Goal: Information Seeking & Learning: Learn about a topic

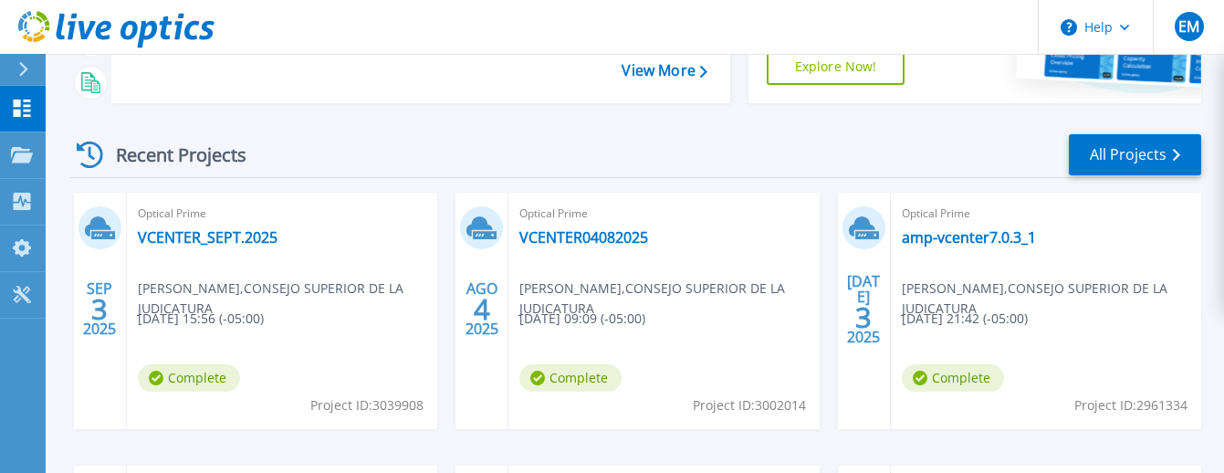
scroll to position [205, 0]
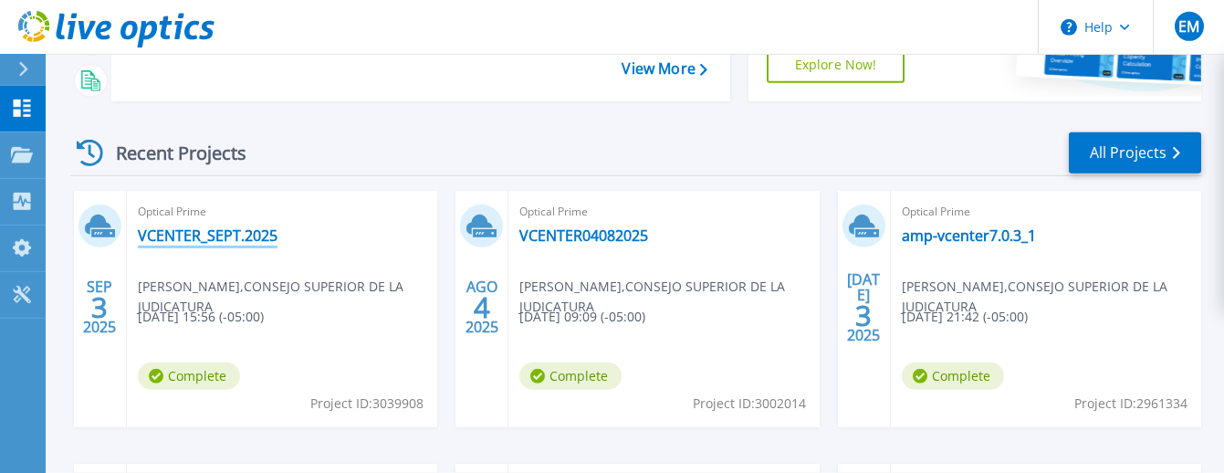
click at [184, 227] on link "VCENTER_SEPT.2025" at bounding box center [208, 235] width 140 height 18
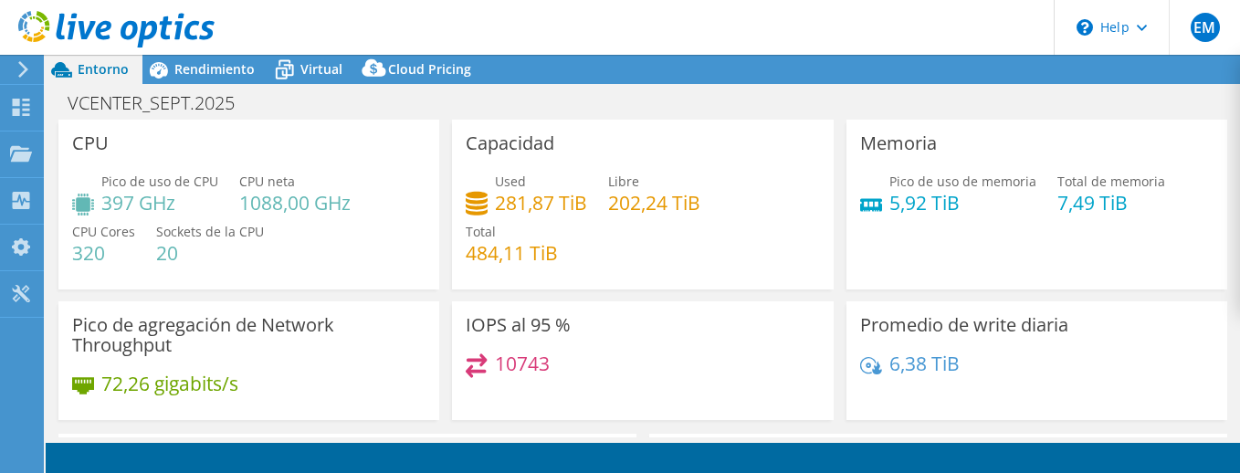
select select "USD"
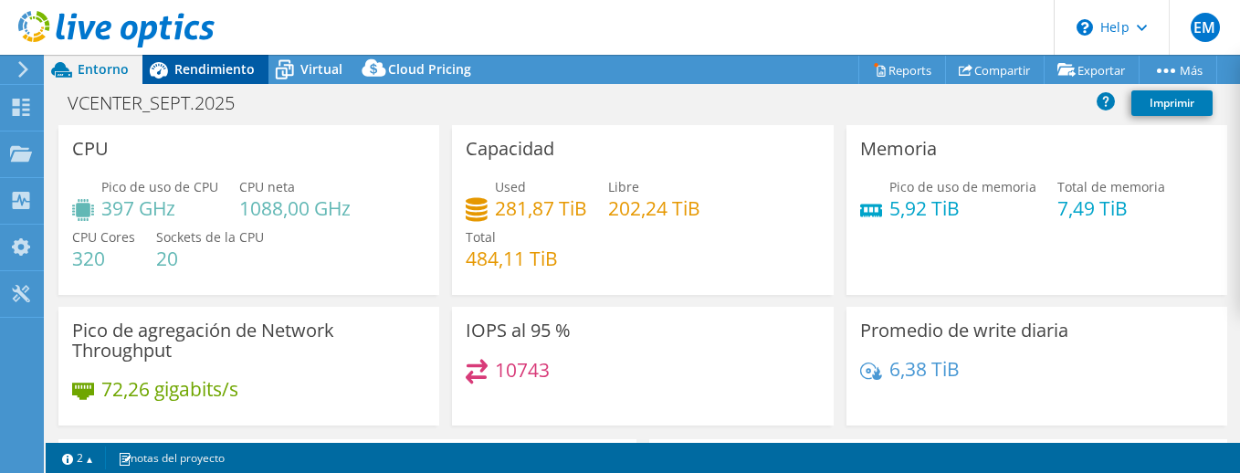
click at [204, 70] on span "Rendimiento" at bounding box center [214, 68] width 80 height 17
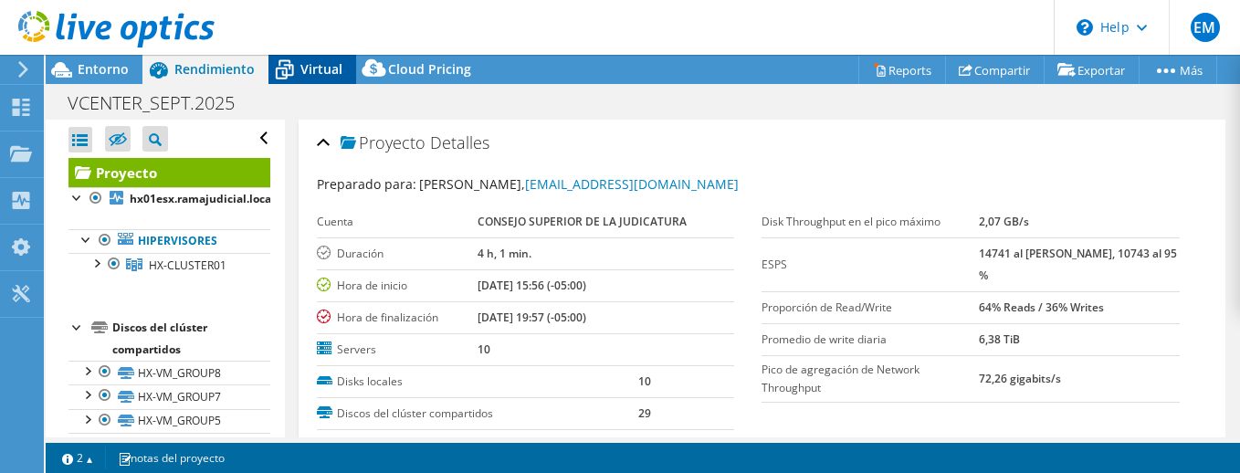
click at [303, 68] on span "Virtual" at bounding box center [321, 68] width 42 height 17
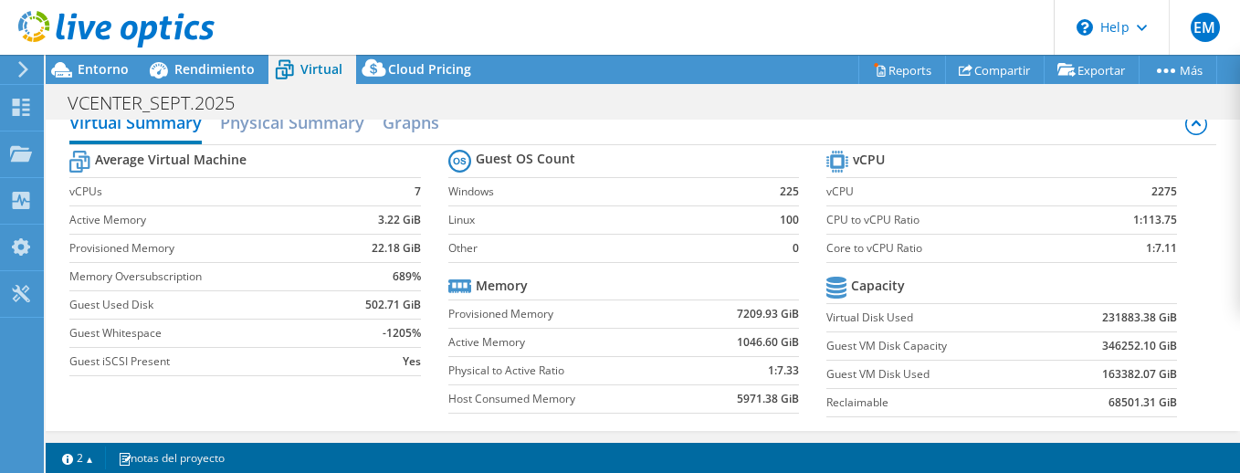
scroll to position [25, 0]
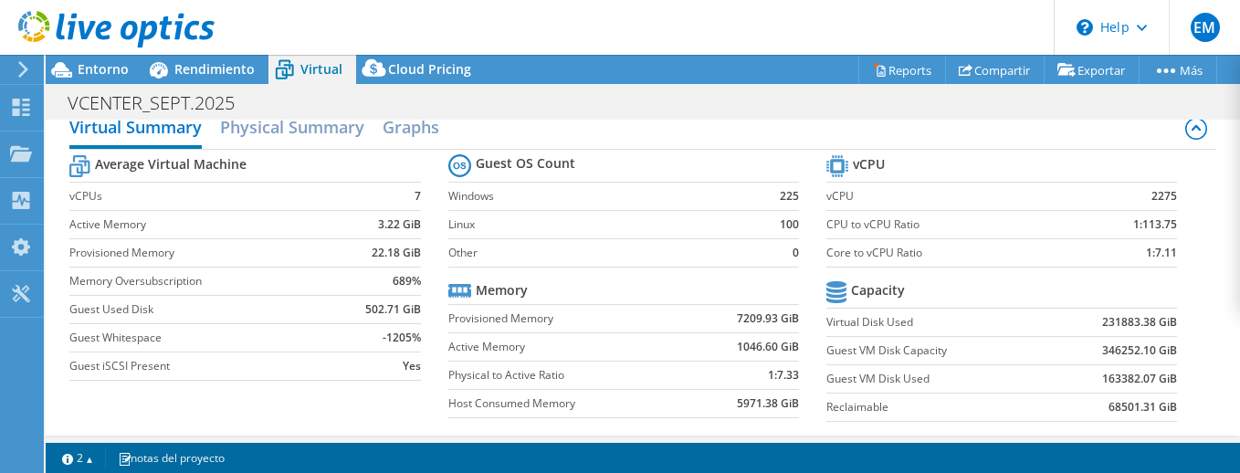
click at [783, 194] on b "225" at bounding box center [789, 196] width 19 height 18
click at [411, 71] on span "Cloud Pricing" at bounding box center [429, 68] width 83 height 17
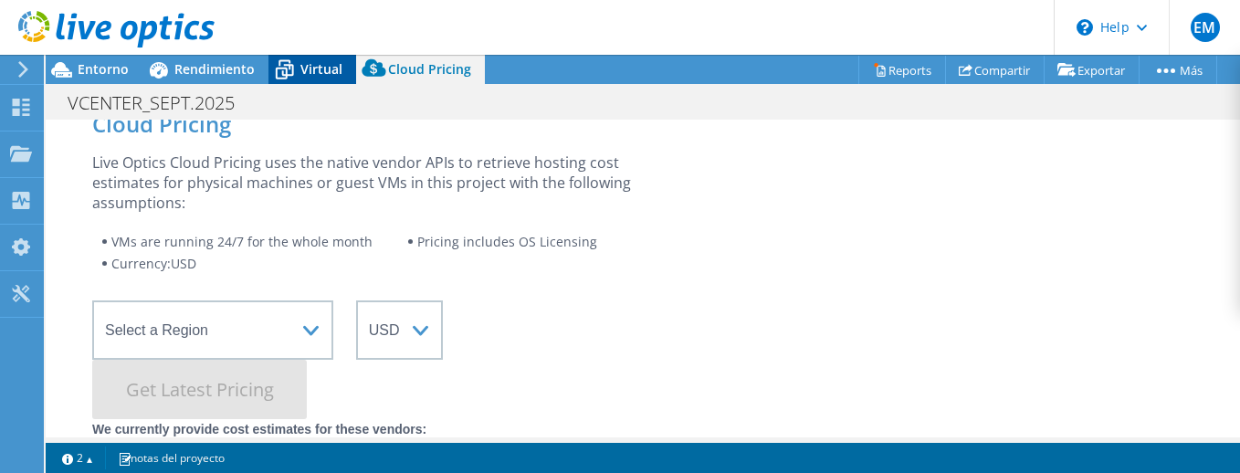
click at [302, 56] on div "Virtual" at bounding box center [312, 69] width 88 height 29
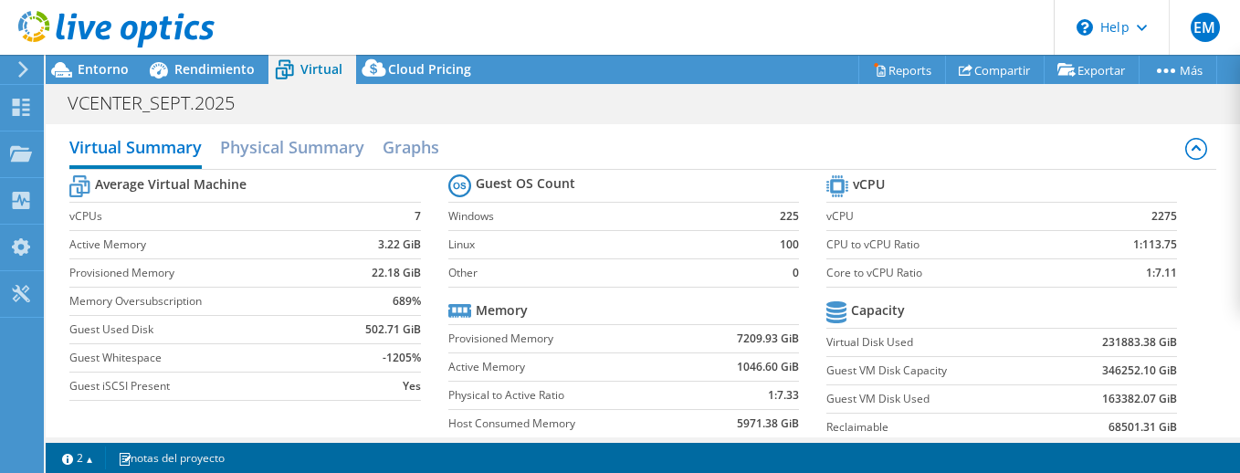
scroll to position [0, 0]
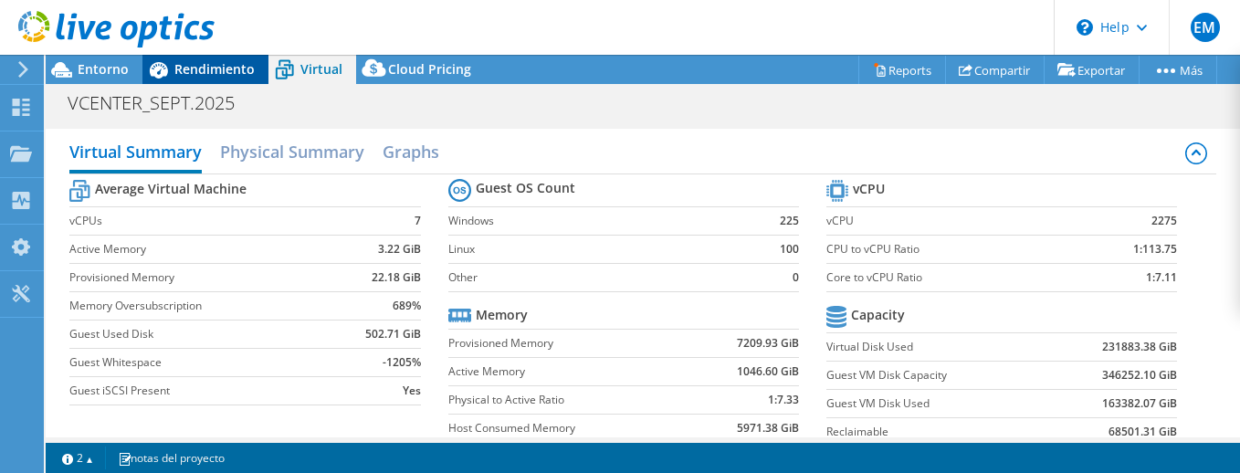
click at [201, 72] on span "Rendimiento" at bounding box center [214, 68] width 80 height 17
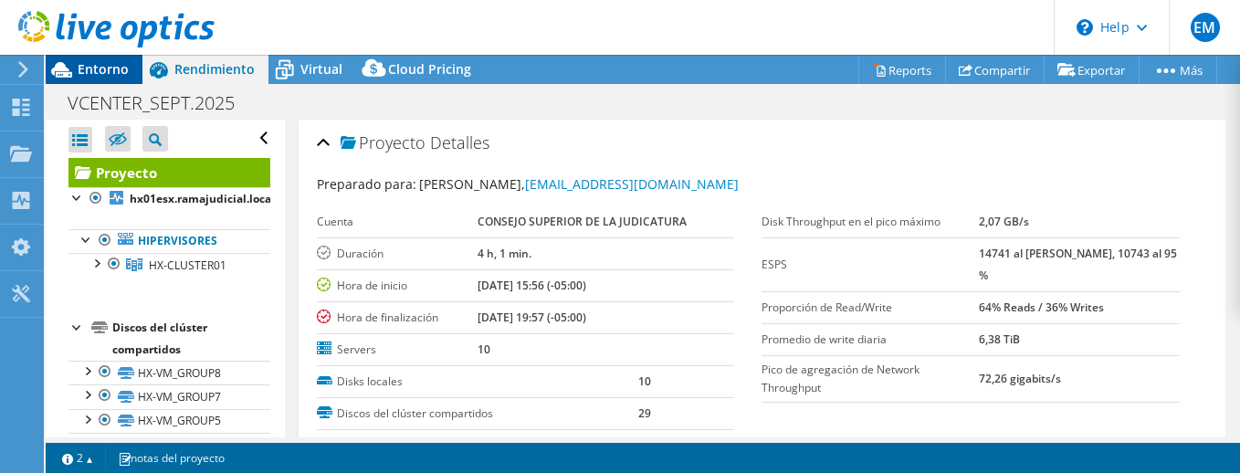
click at [107, 68] on span "Entorno" at bounding box center [103, 68] width 51 height 17
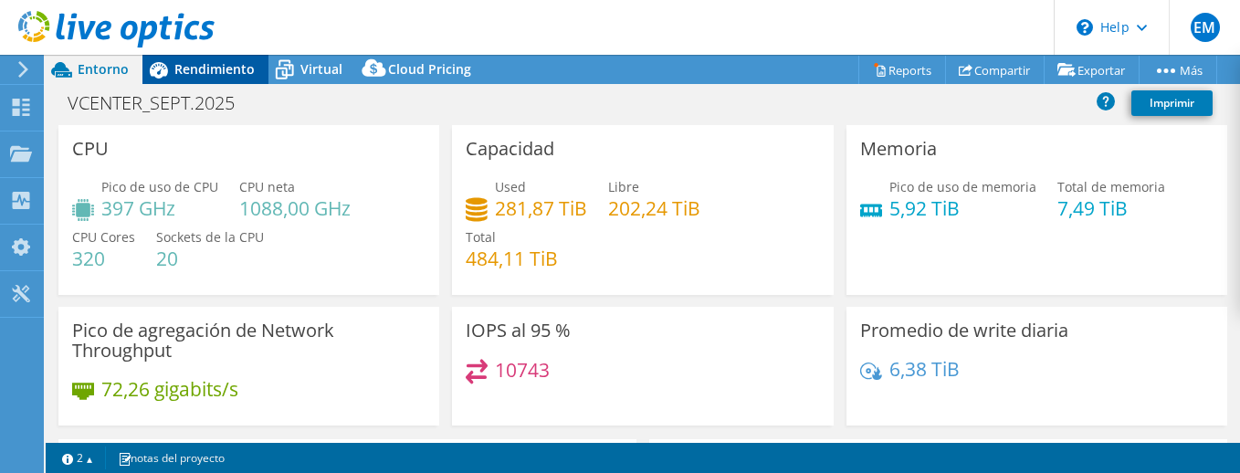
click at [187, 61] on span "Rendimiento" at bounding box center [214, 68] width 80 height 17
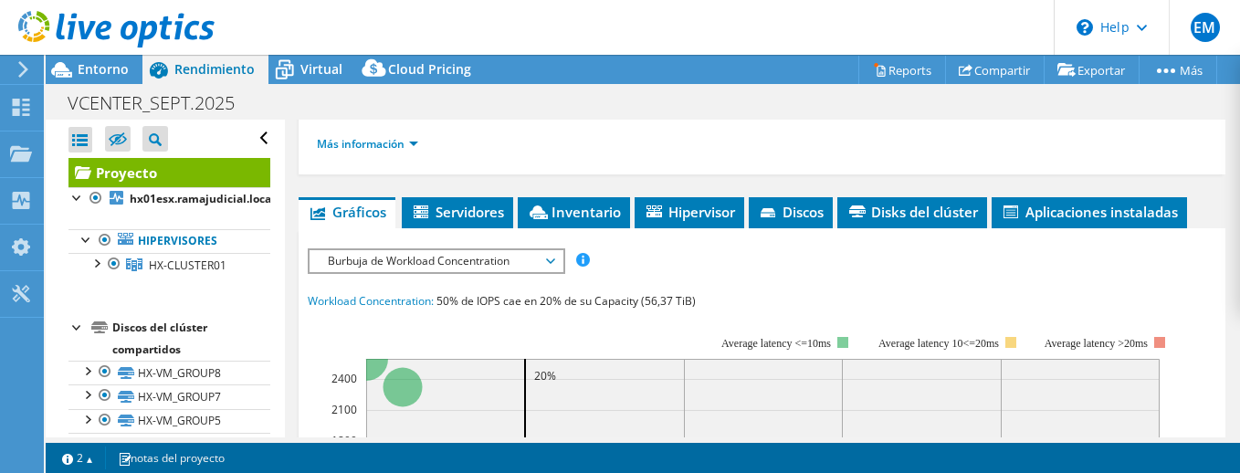
scroll to position [412, 0]
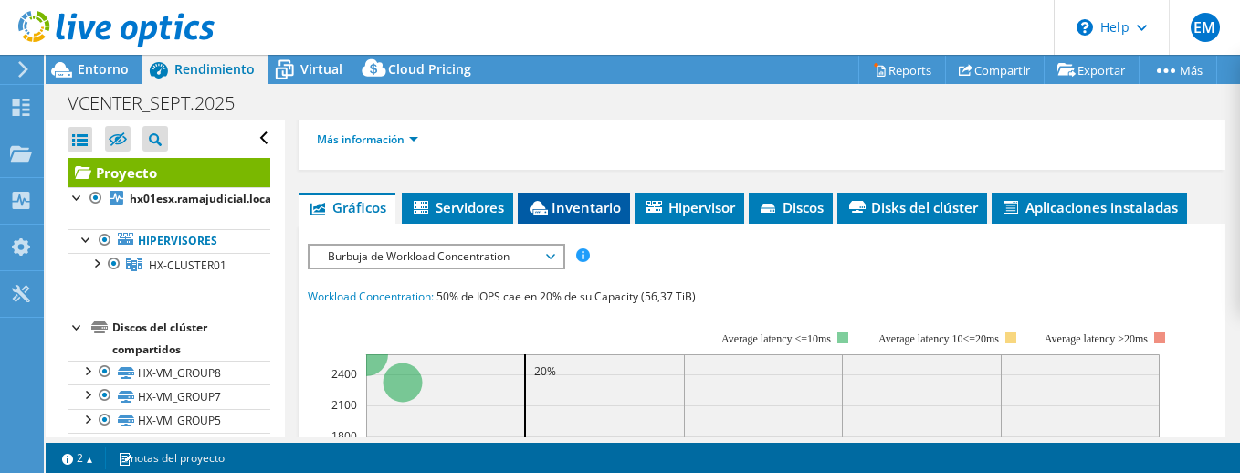
click at [557, 198] on span "Inventario" at bounding box center [574, 207] width 94 height 18
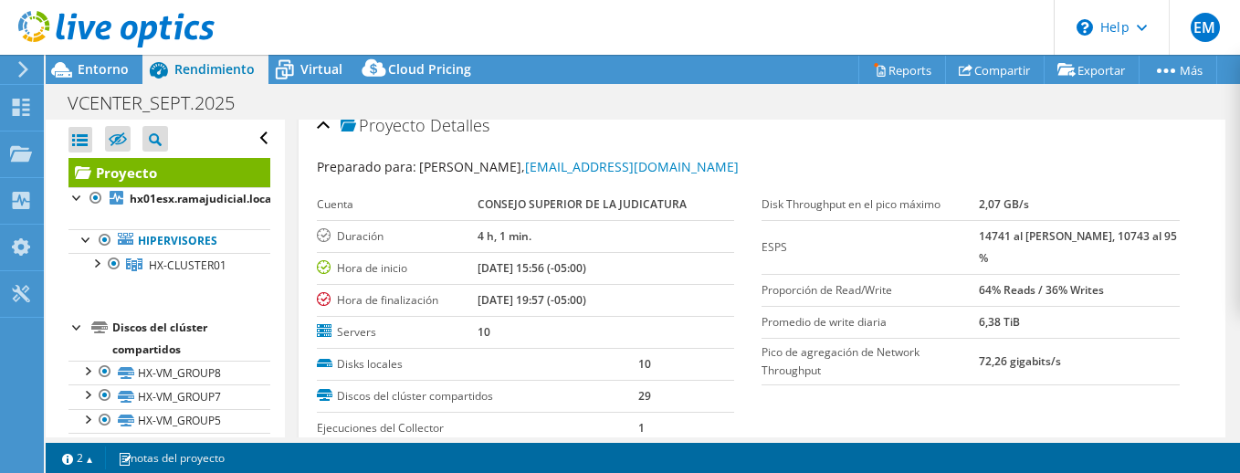
scroll to position [0, 0]
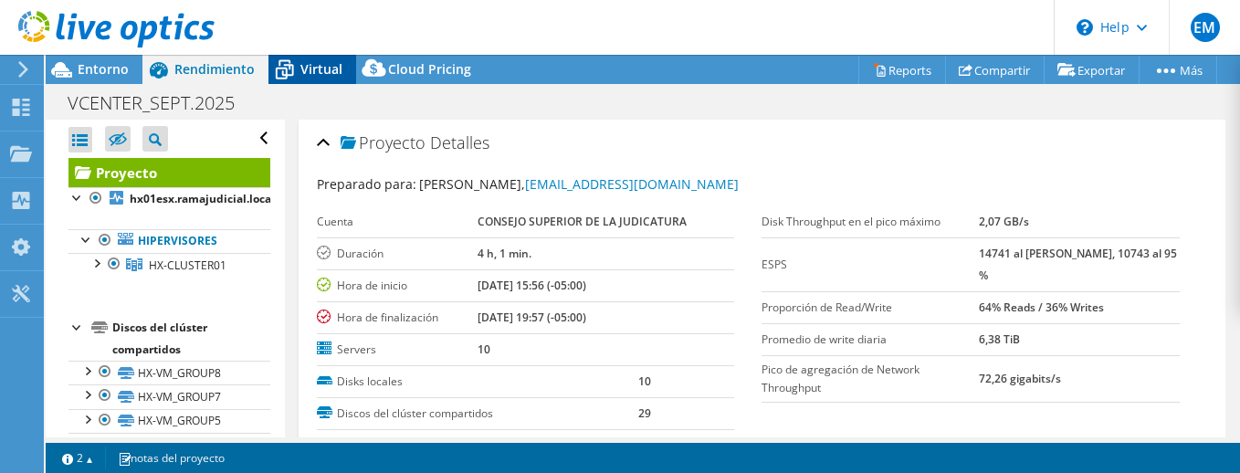
click at [301, 70] on span "Virtual" at bounding box center [321, 68] width 42 height 17
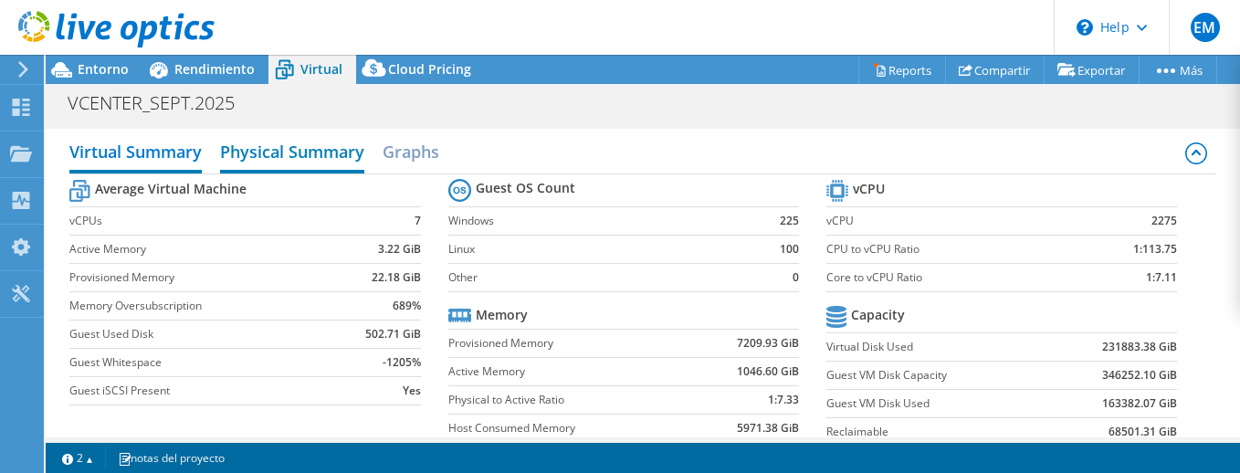
click at [245, 149] on h2 "Physical Summary" at bounding box center [292, 153] width 144 height 40
